Goal: Task Accomplishment & Management: Use online tool/utility

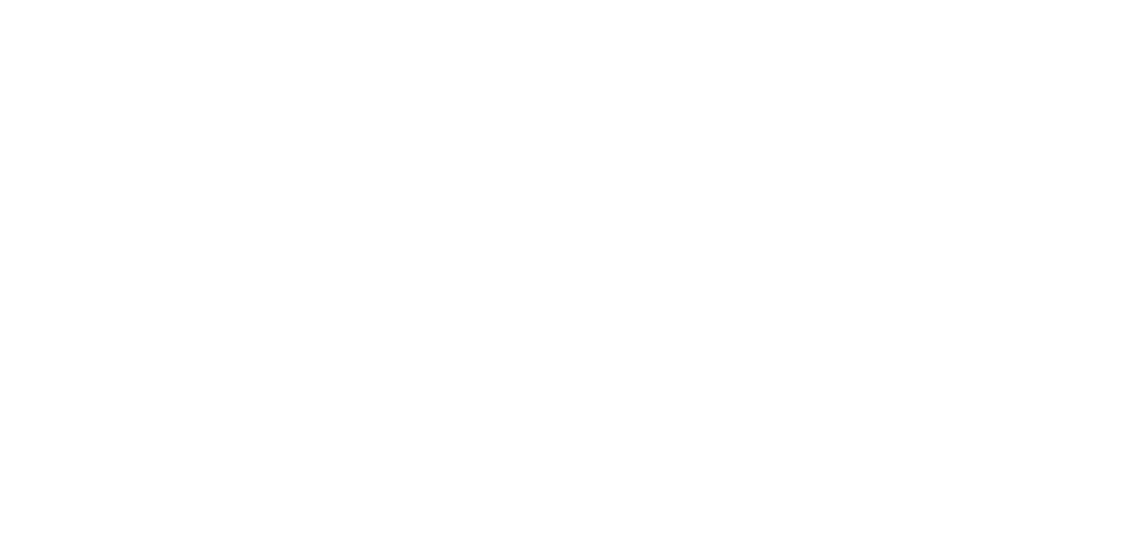
click at [639, 288] on body at bounding box center [561, 276] width 1122 height 553
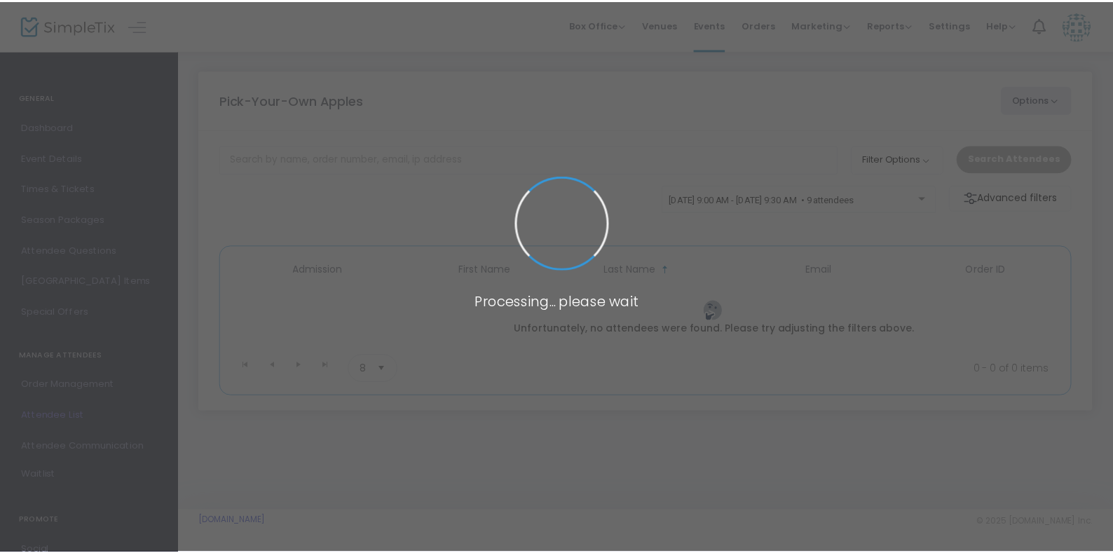
scroll to position [249, 0]
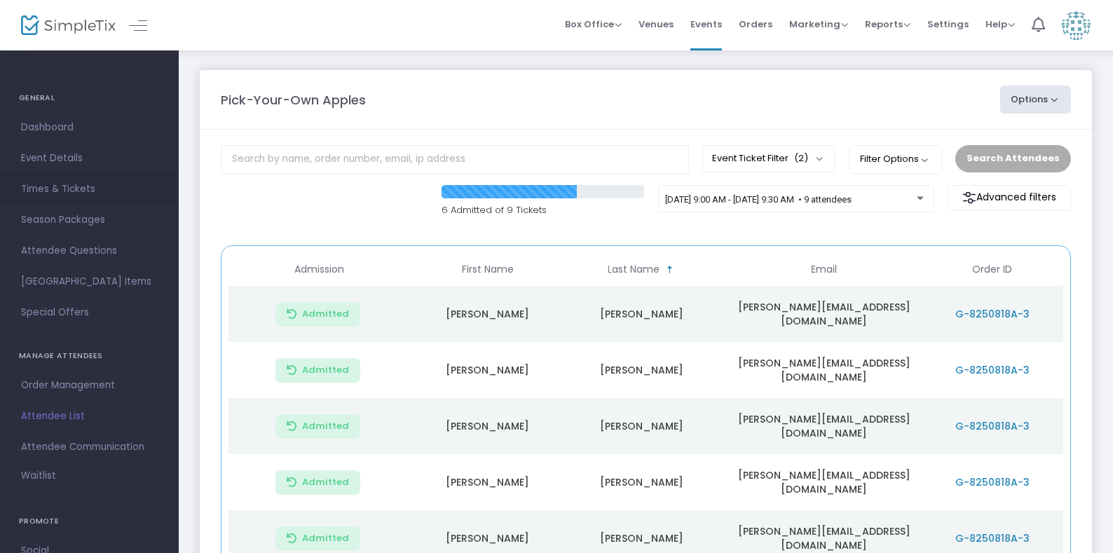
click at [83, 189] on span "Times & Tickets" at bounding box center [89, 189] width 137 height 18
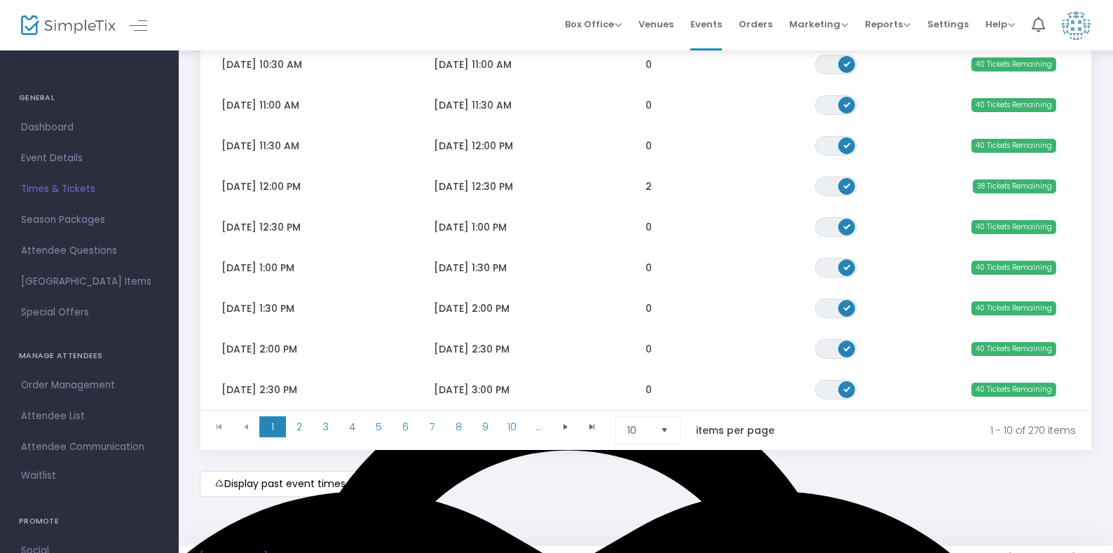
scroll to position [254, 0]
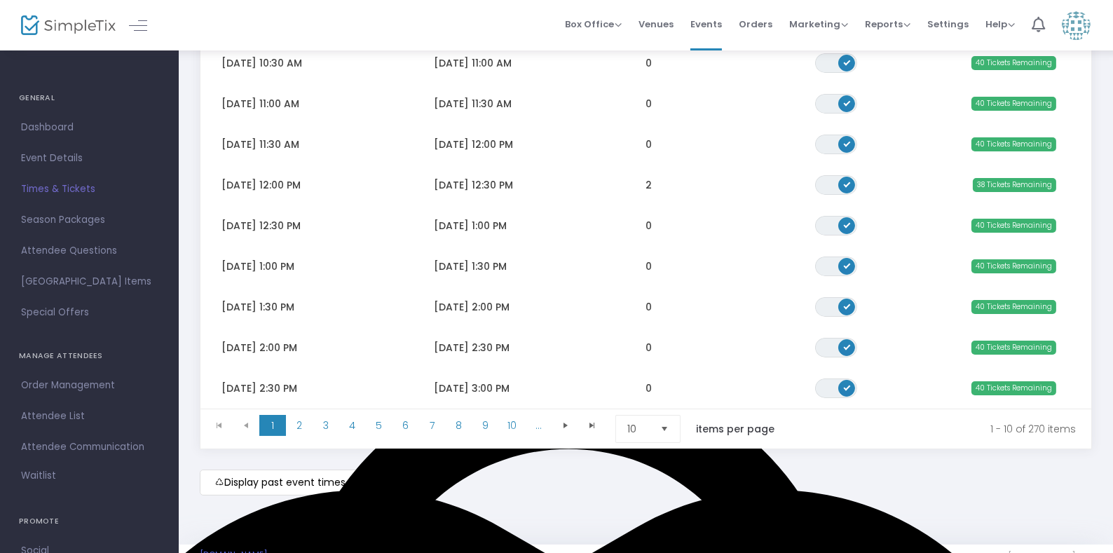
click at [667, 426] on span "Select" at bounding box center [664, 429] width 23 height 23
click at [651, 480] on li "25" at bounding box center [649, 484] width 67 height 28
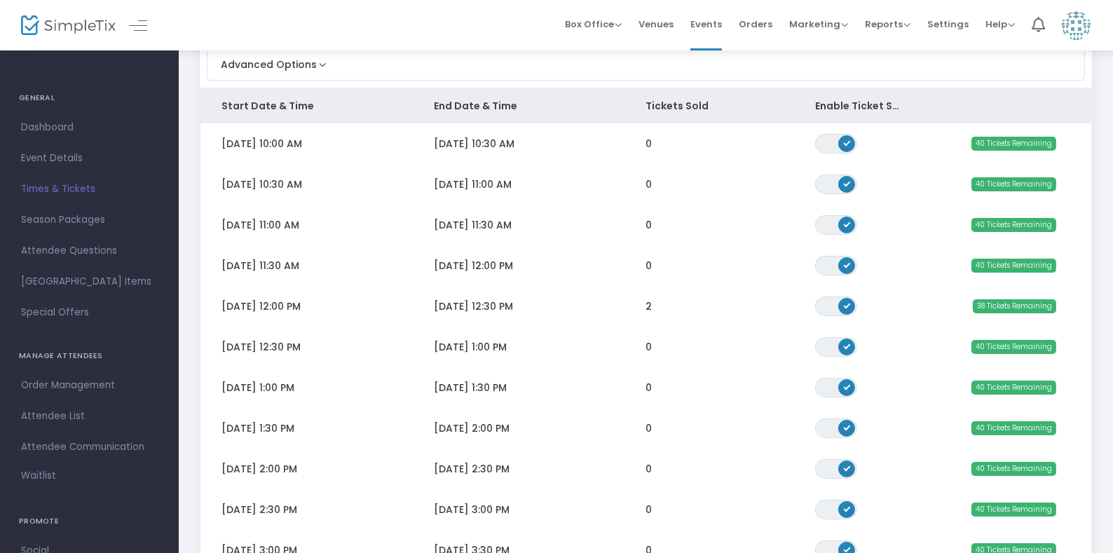
scroll to position [134, 0]
click at [37, 414] on span "Attendee List" at bounding box center [89, 416] width 137 height 18
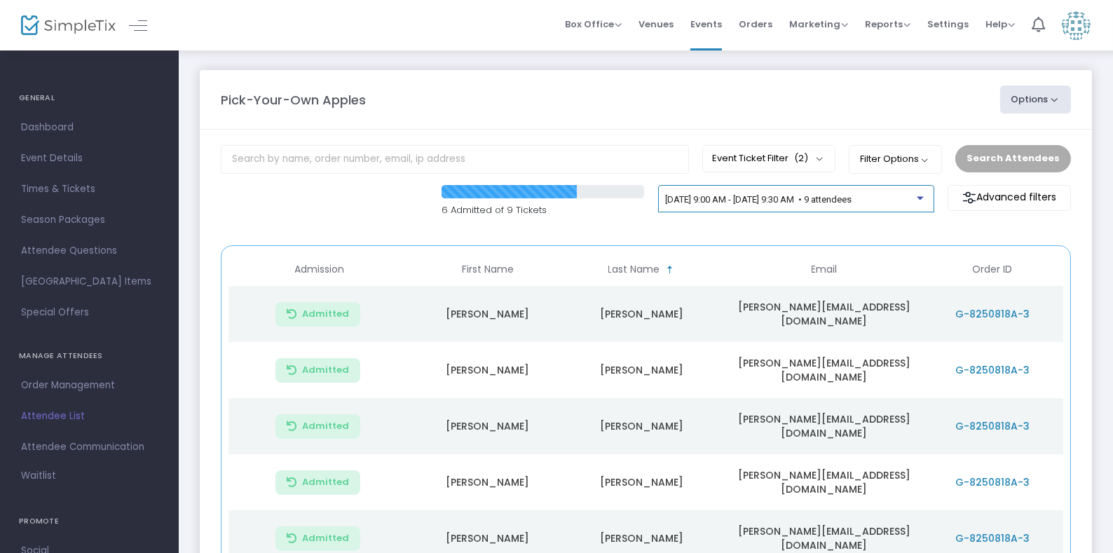
click at [921, 197] on div at bounding box center [920, 198] width 7 height 4
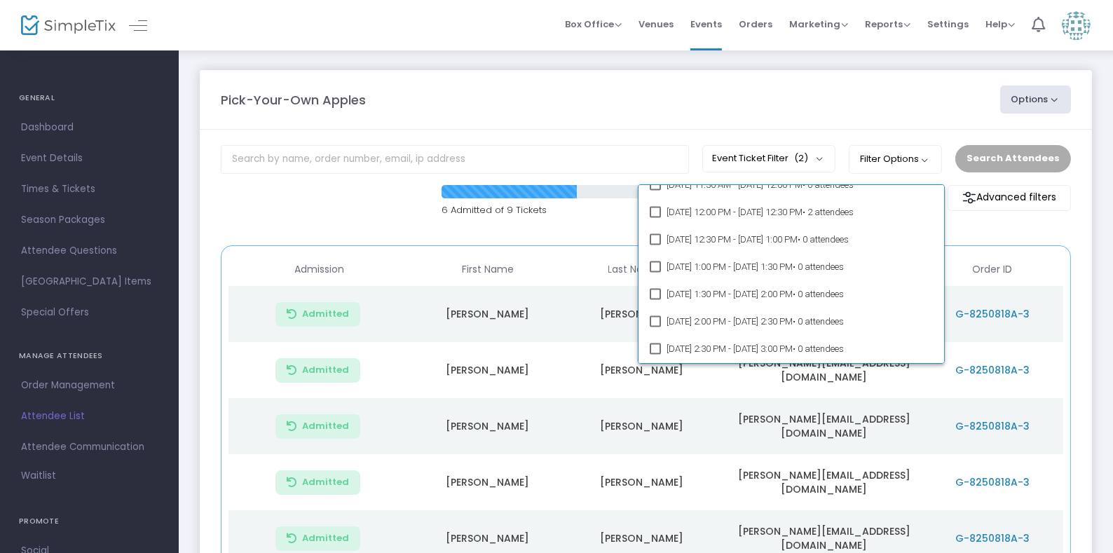
scroll to position [5291, 0]
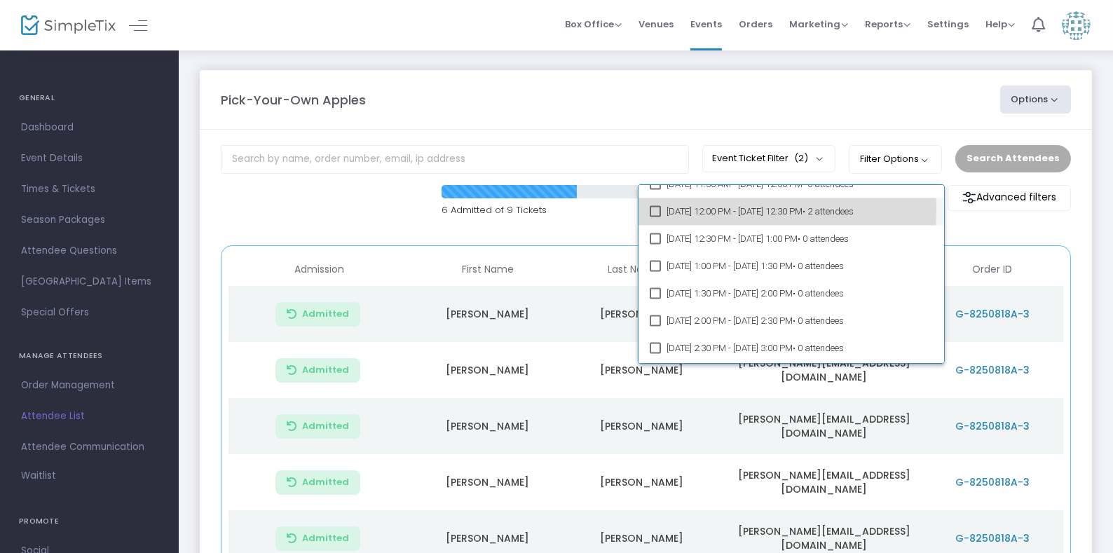
click at [653, 208] on mat-pseudo-checkbox at bounding box center [655, 210] width 11 height 11
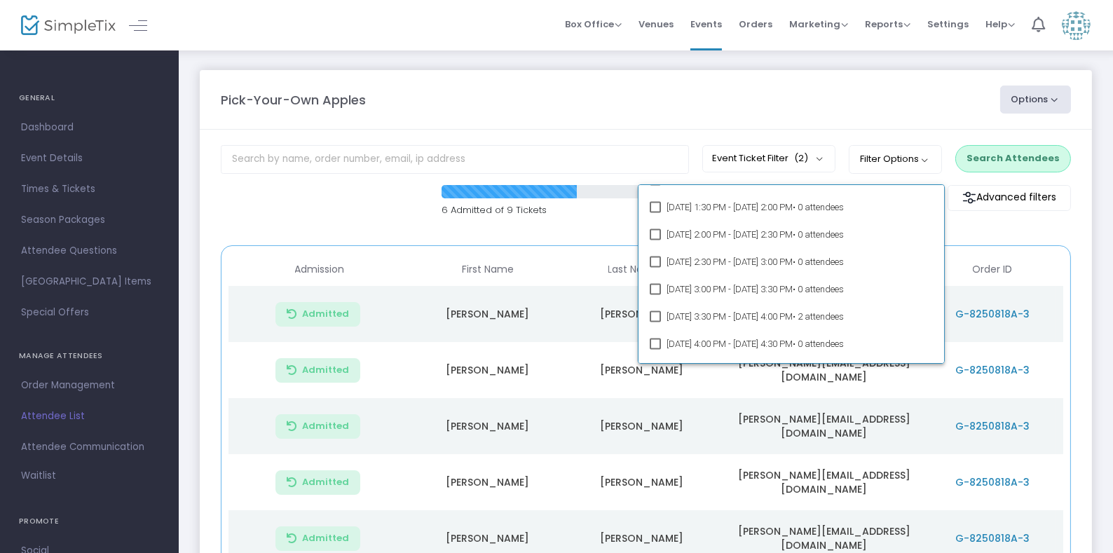
scroll to position [5405, 0]
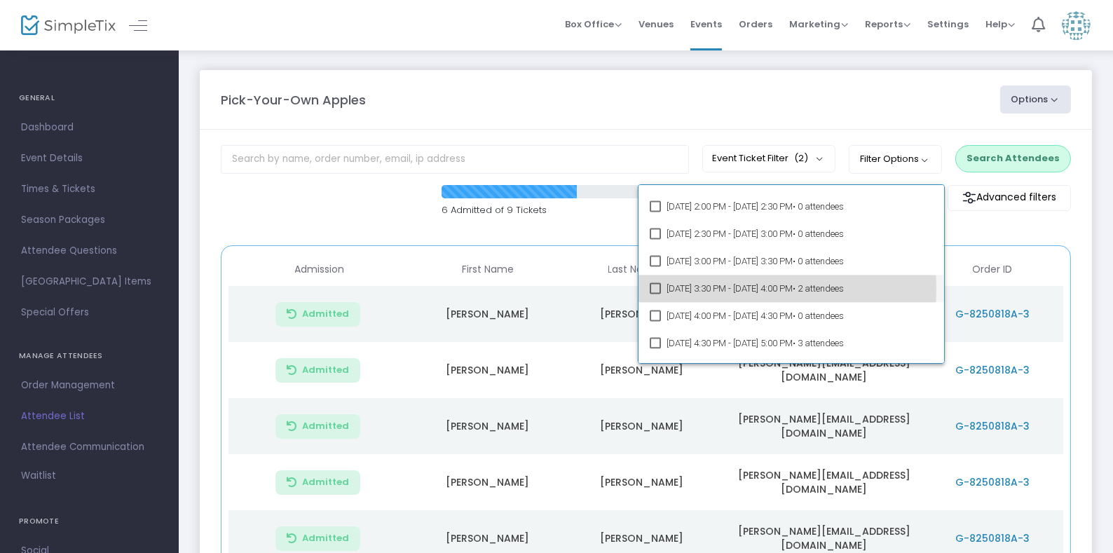
click at [656, 287] on mat-pseudo-checkbox at bounding box center [655, 288] width 11 height 11
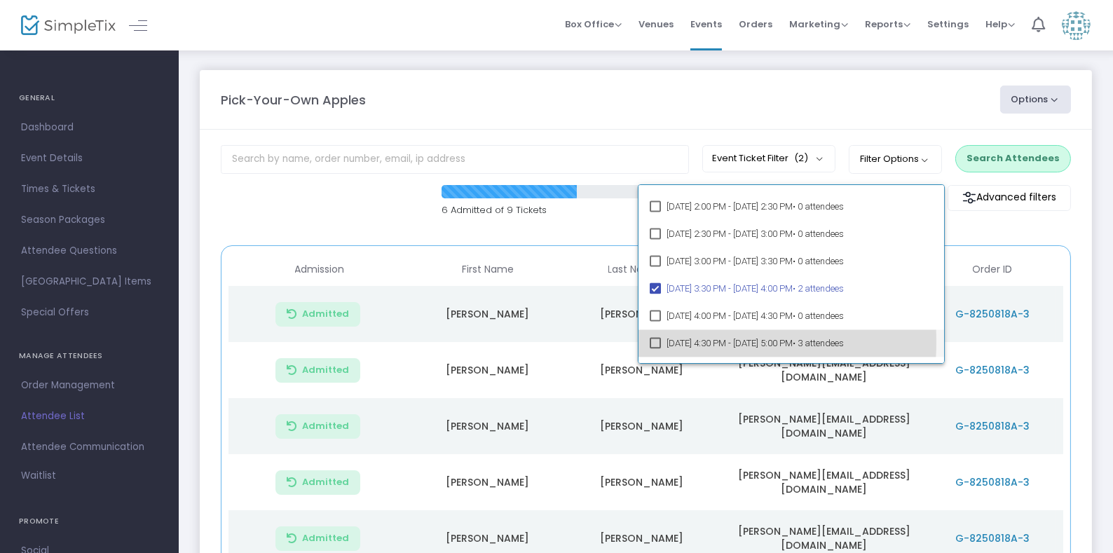
click at [656, 340] on mat-pseudo-checkbox at bounding box center [655, 342] width 11 height 11
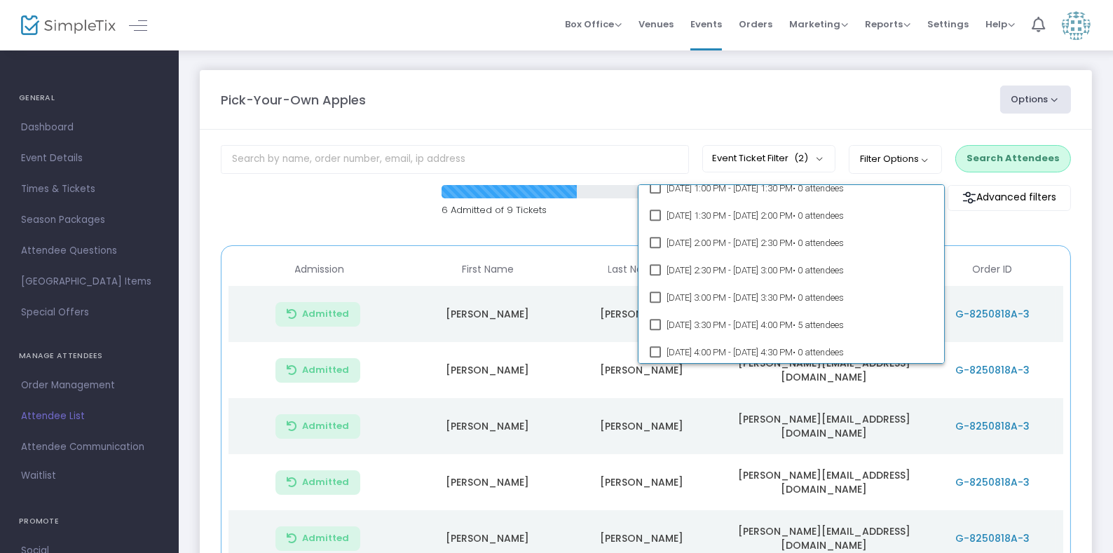
scroll to position [5863, 0]
click at [784, 103] on div at bounding box center [556, 276] width 1113 height 553
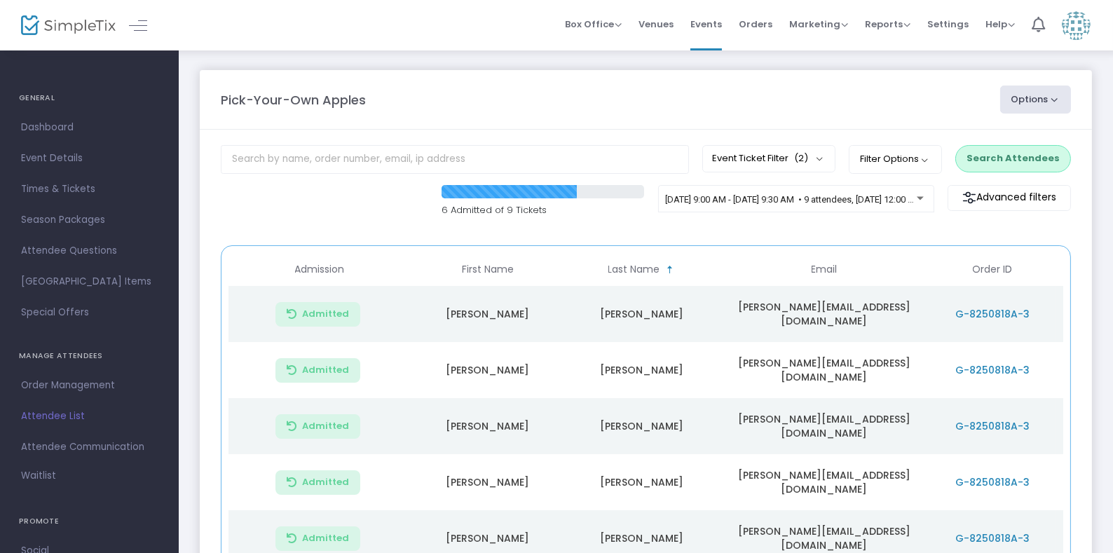
click at [1003, 154] on button "Search Attendees" at bounding box center [1014, 158] width 116 height 27
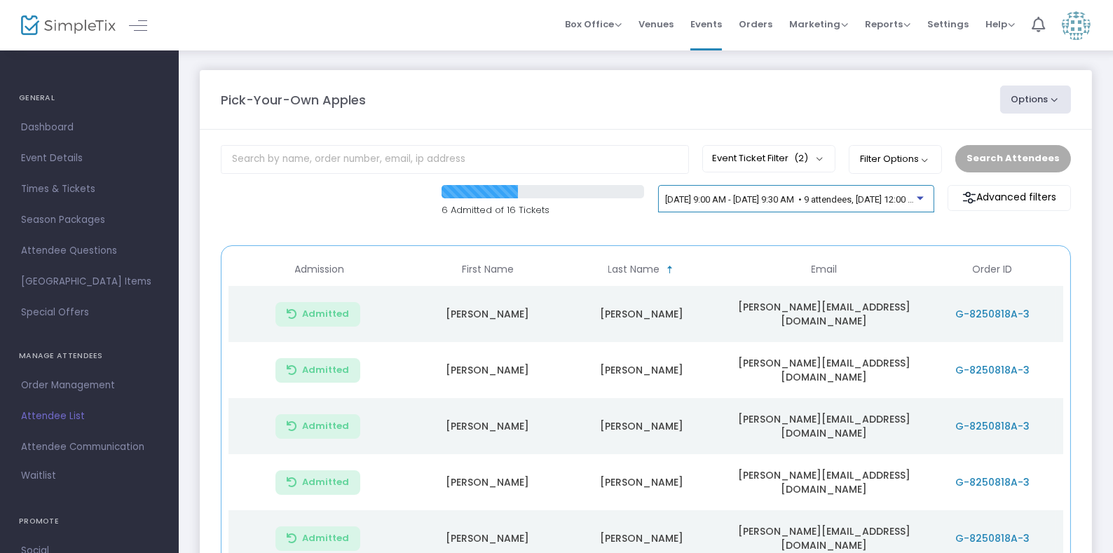
click at [918, 196] on div at bounding box center [920, 198] width 7 height 4
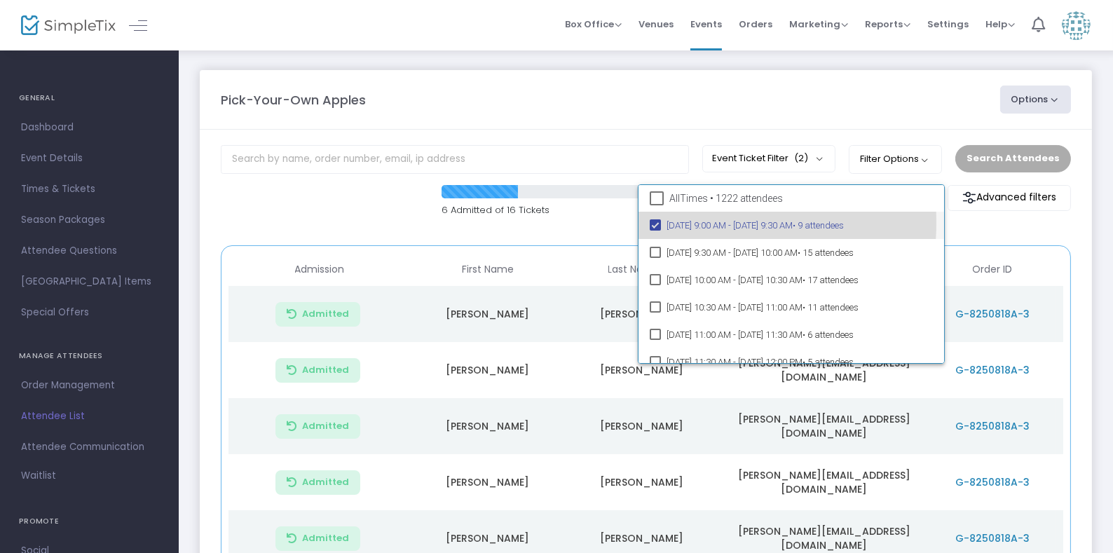
click at [654, 222] on mat-pseudo-checkbox at bounding box center [655, 224] width 11 height 11
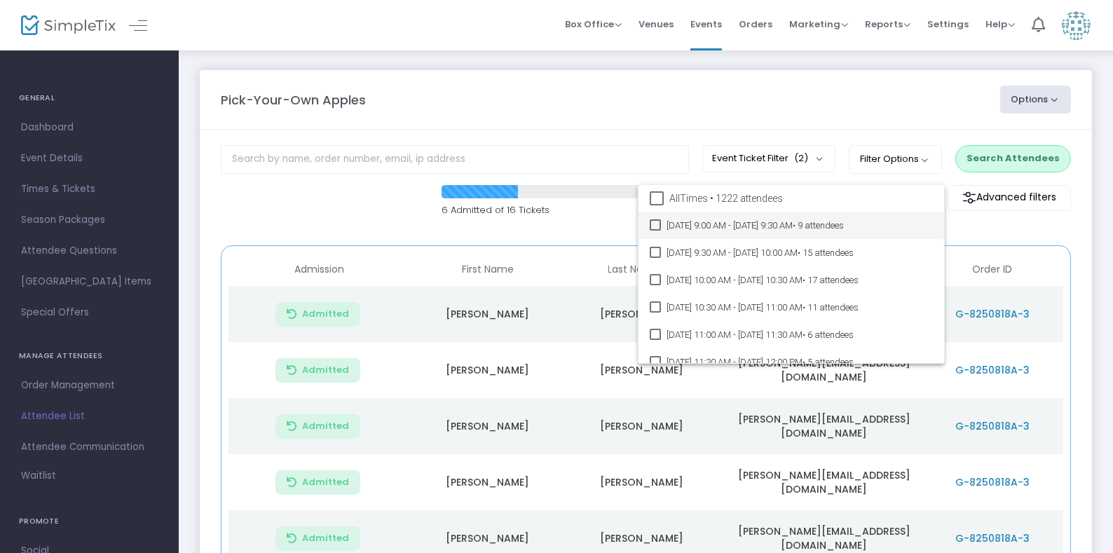
click at [730, 108] on div at bounding box center [556, 276] width 1113 height 553
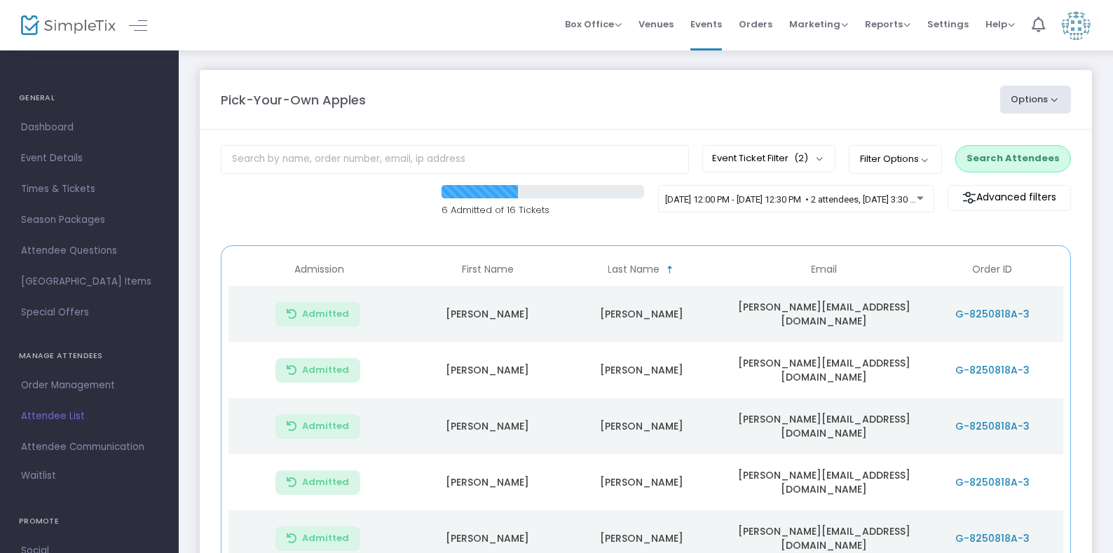
click at [1008, 152] on button "Search Attendees" at bounding box center [1014, 158] width 116 height 27
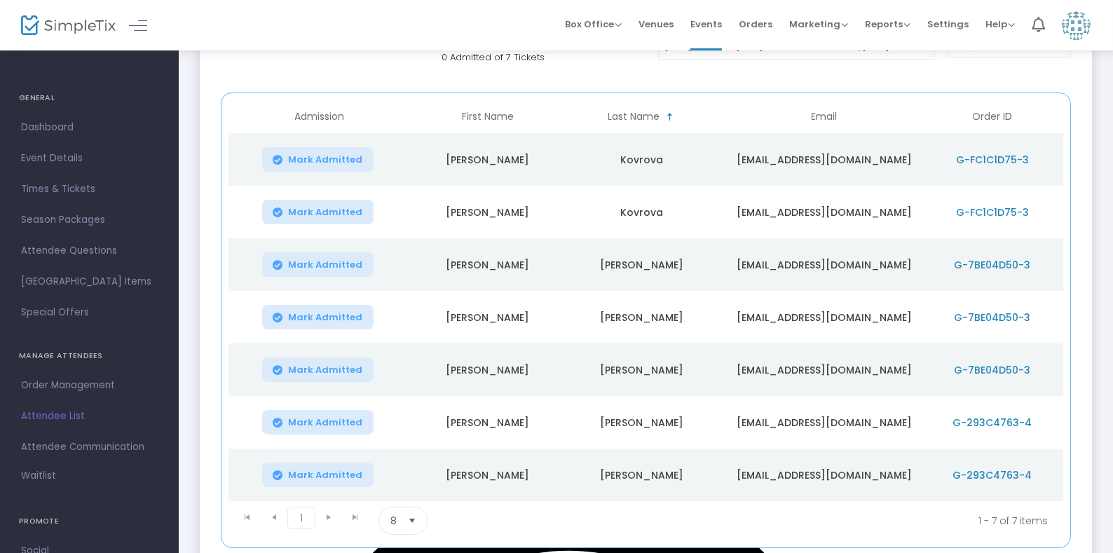
scroll to position [158, 0]
